Goal: Information Seeking & Learning: Find specific page/section

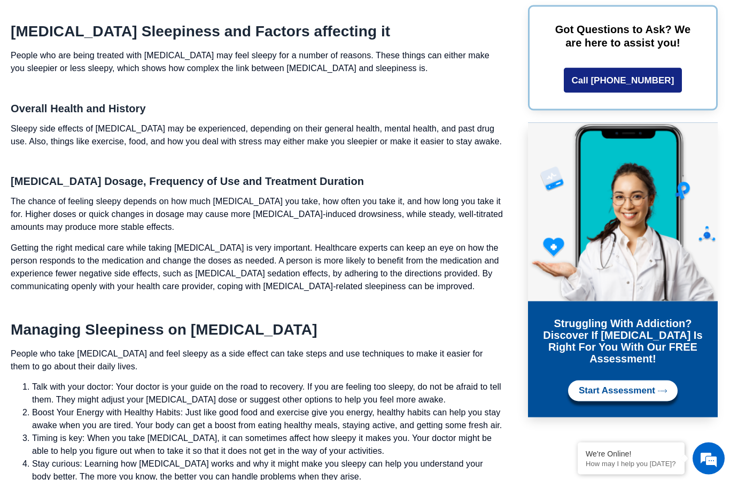
scroll to position [1770, 0]
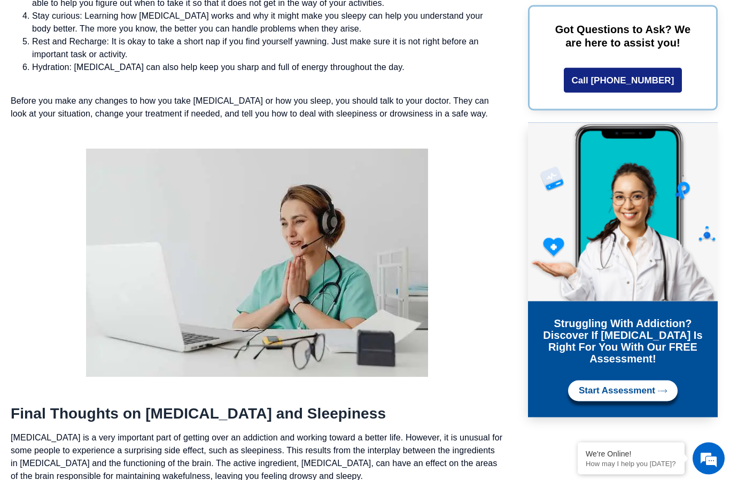
scroll to position [2218, 0]
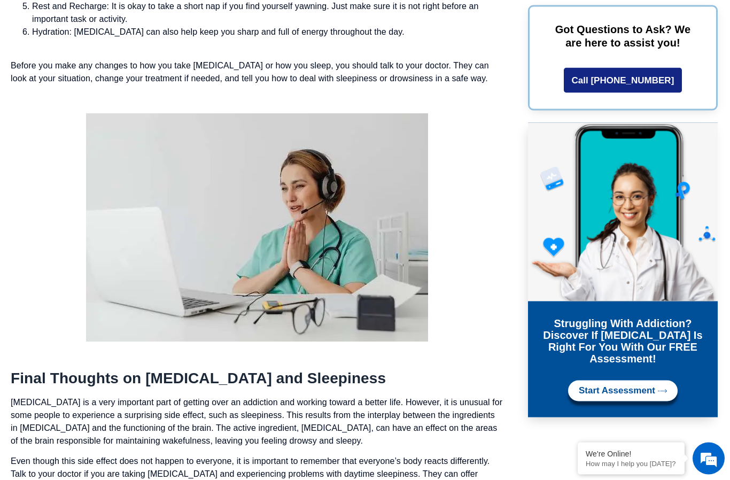
scroll to position [2255, 0]
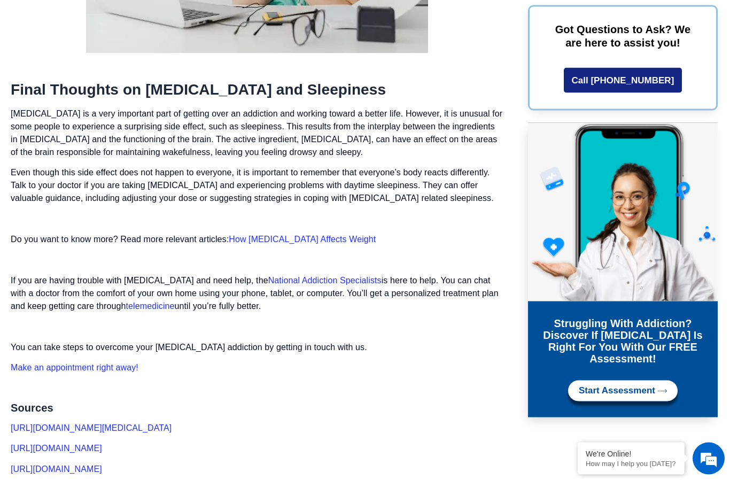
scroll to position [2542, 0]
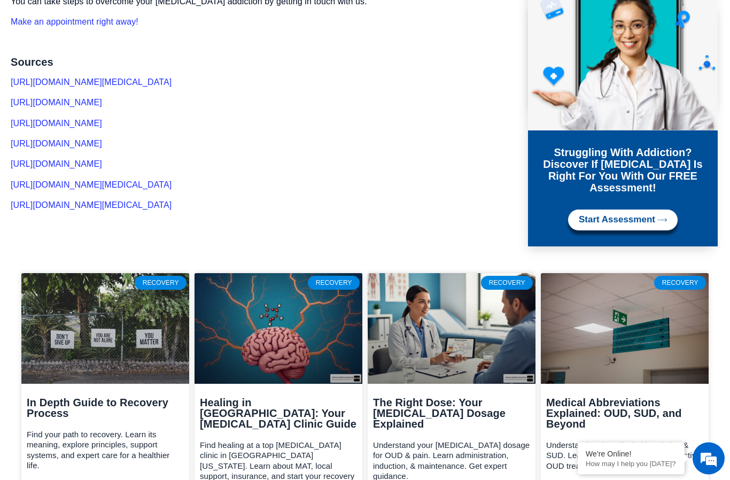
scroll to position [2887, 0]
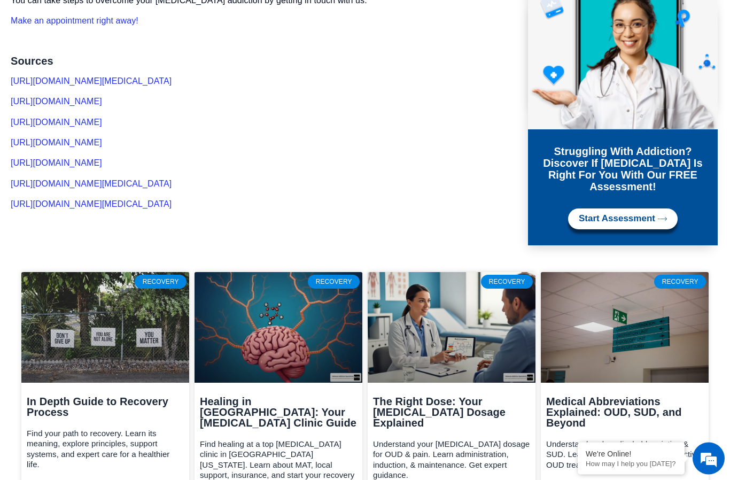
click at [500, 439] on p "Understand your [MEDICAL_DATA] dosage for OUD & pain. Learn administration, ind…" at bounding box center [451, 460] width 157 height 42
click at [505, 448] on div "The Right Dose: Your [MEDICAL_DATA] Dosage Explained Understand your [MEDICAL_D…" at bounding box center [451, 455] width 168 height 119
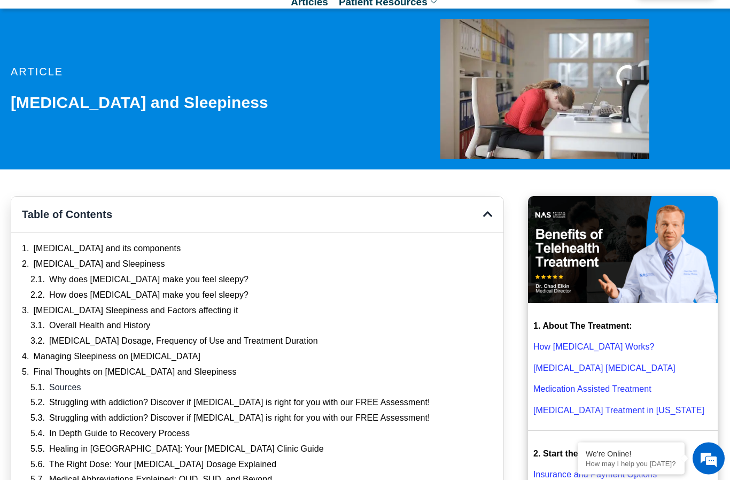
scroll to position [0, 0]
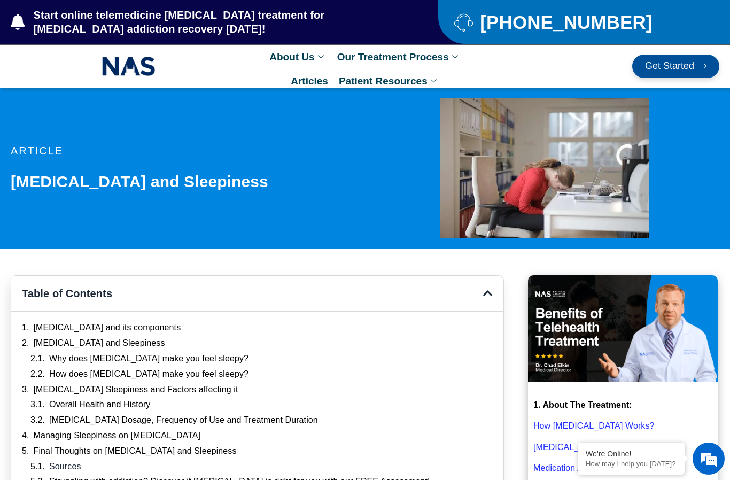
click at [320, 135] on link "Our Location" at bounding box center [343, 132] width 159 height 24
